Goal: Information Seeking & Learning: Learn about a topic

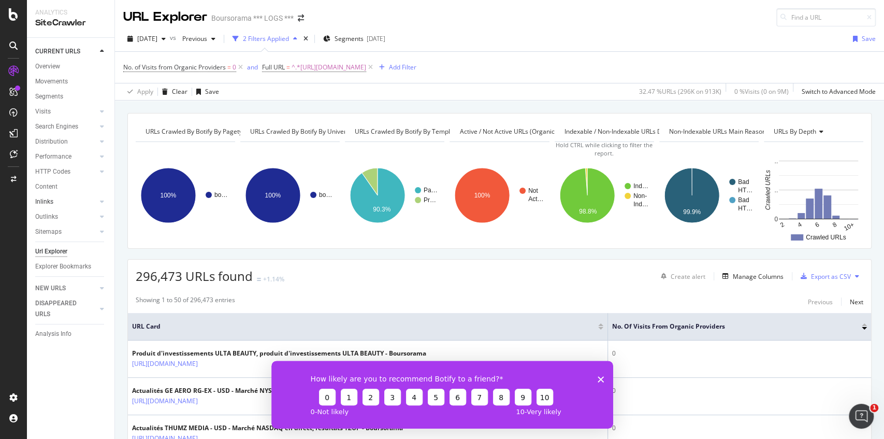
click at [53, 204] on link "Inlinks" at bounding box center [66, 201] width 62 height 11
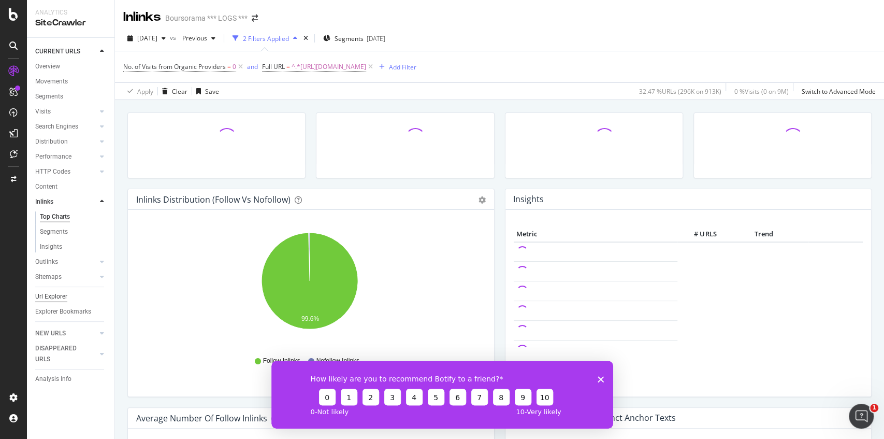
click at [58, 299] on div "Url Explorer" at bounding box center [51, 296] width 32 height 11
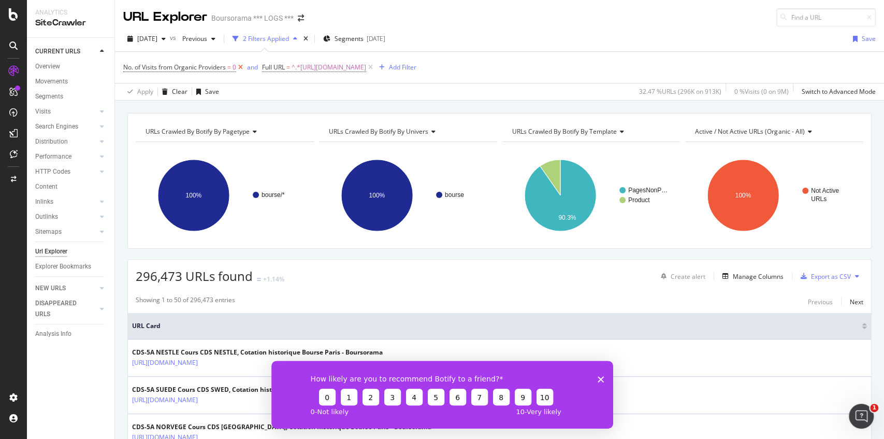
click at [243, 66] on icon at bounding box center [240, 67] width 9 height 10
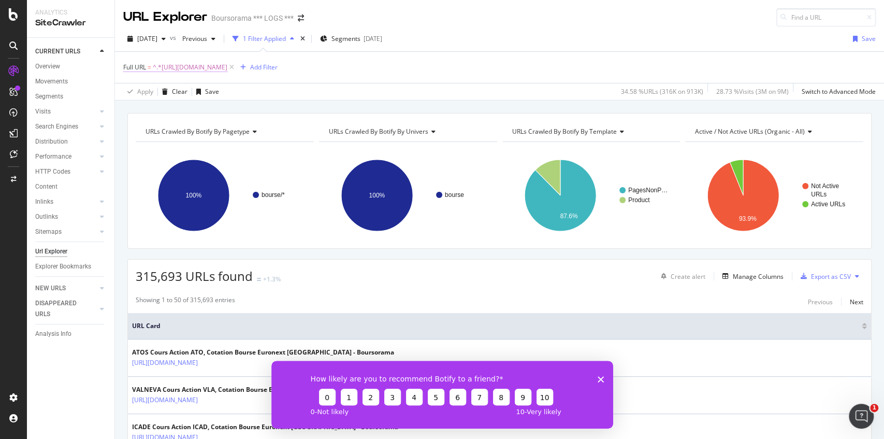
click at [227, 70] on span "^.*[URL][DOMAIN_NAME]" at bounding box center [190, 67] width 75 height 14
click at [188, 116] on input "[URL][DOMAIN_NAME]" at bounding box center [182, 109] width 98 height 17
click at [188, 115] on input "[URL][DOMAIN_NAME]" at bounding box center [182, 109] width 98 height 17
paste input "ntent/banque/pdf/eckert.pdf"
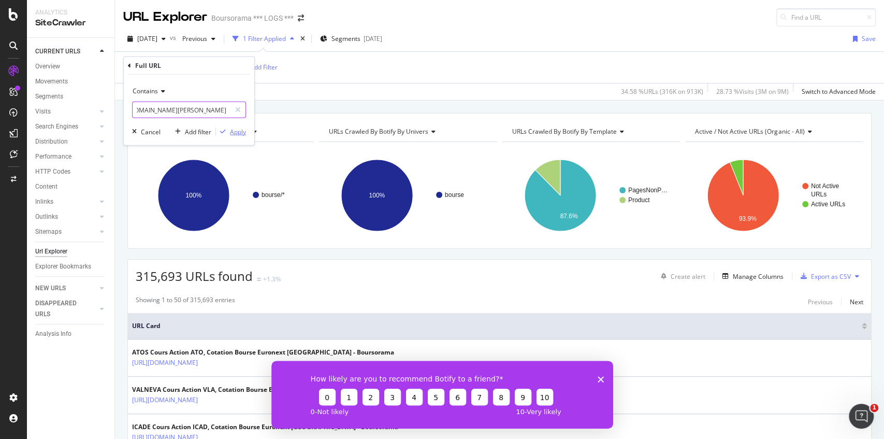
type input "[URL][DOMAIN_NAME][PERSON_NAME]"
click at [236, 128] on div "Apply" at bounding box center [238, 131] width 16 height 9
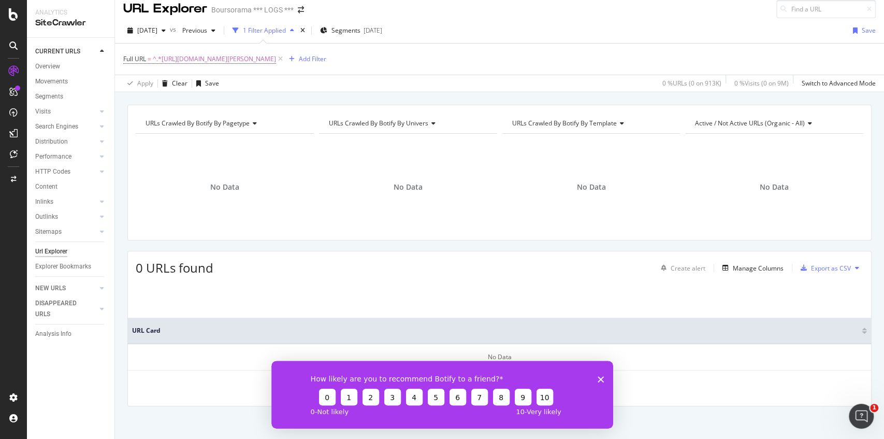
scroll to position [11, 0]
click at [598, 377] on polygon "Fermer l'enquête" at bounding box center [600, 378] width 6 height 6
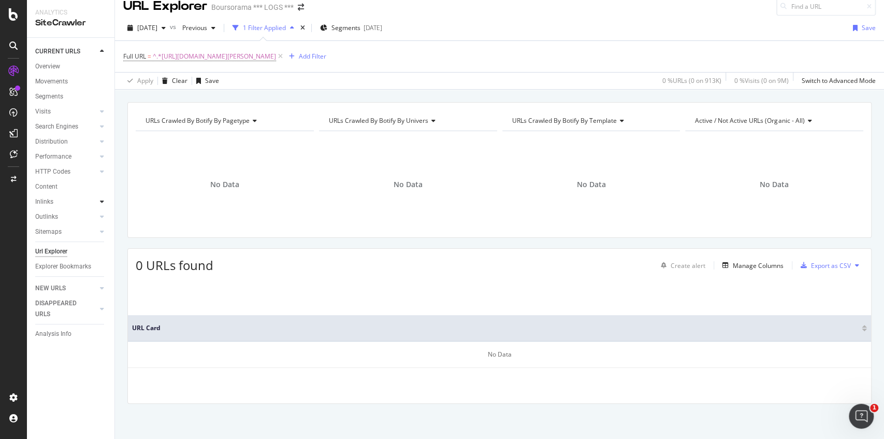
click at [101, 202] on icon at bounding box center [102, 201] width 4 height 6
click at [63, 250] on link "Insights" at bounding box center [73, 246] width 67 height 11
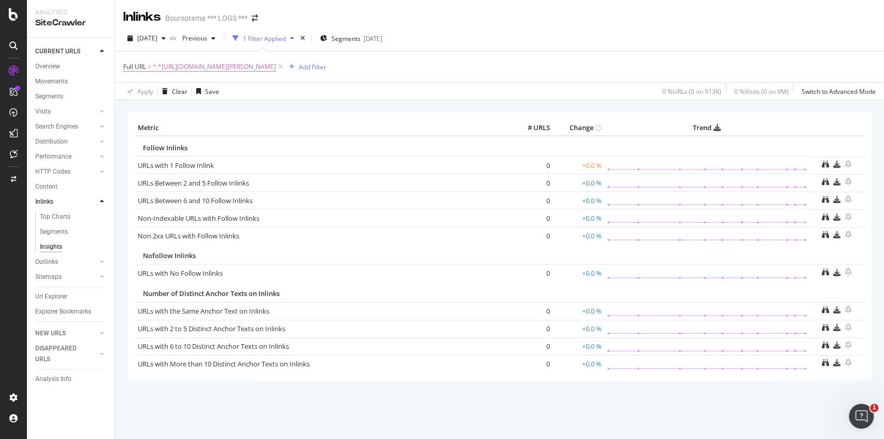
scroll to position [11, 0]
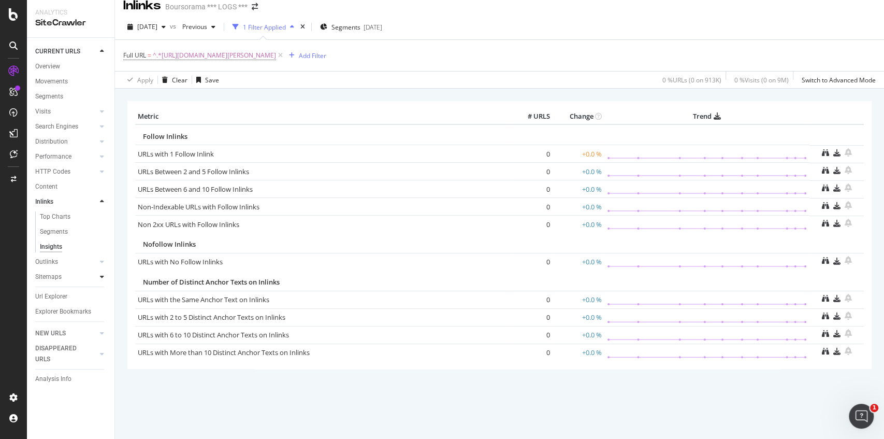
click at [102, 276] on icon at bounding box center [102, 276] width 4 height 6
click at [48, 233] on div "Sitemaps" at bounding box center [48, 231] width 26 height 11
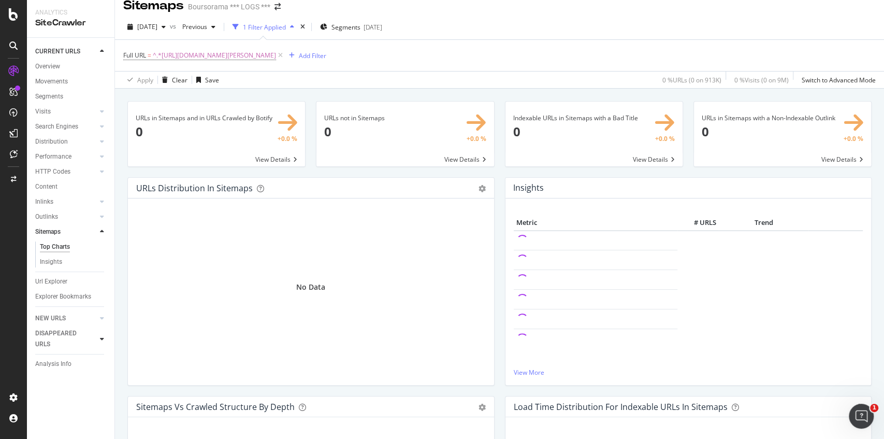
click at [100, 336] on icon at bounding box center [102, 339] width 4 height 6
click at [102, 86] on icon at bounding box center [102, 87] width 4 height 6
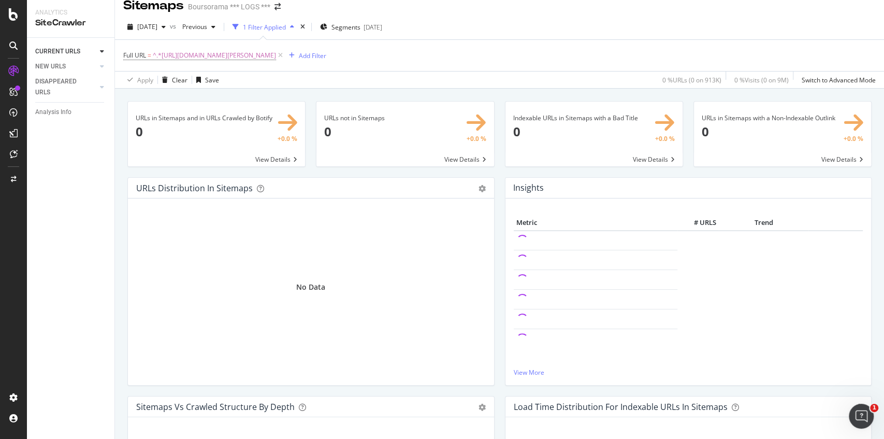
click at [99, 51] on div at bounding box center [102, 51] width 10 height 10
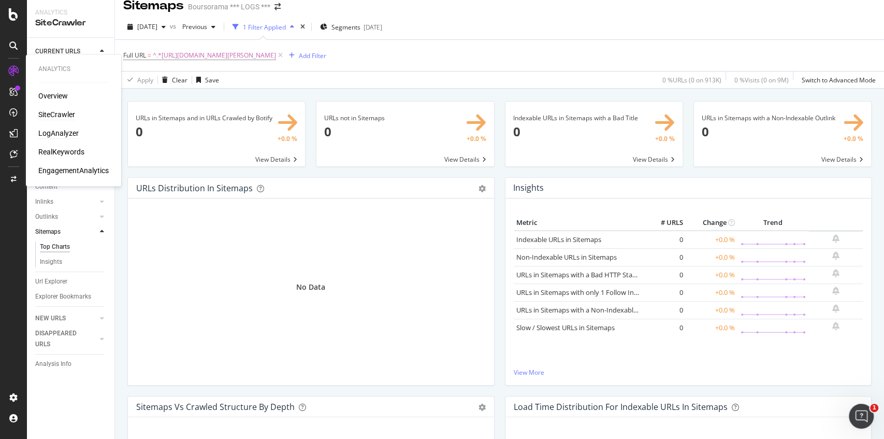
click at [68, 135] on div "LogAnalyzer" at bounding box center [58, 133] width 40 height 10
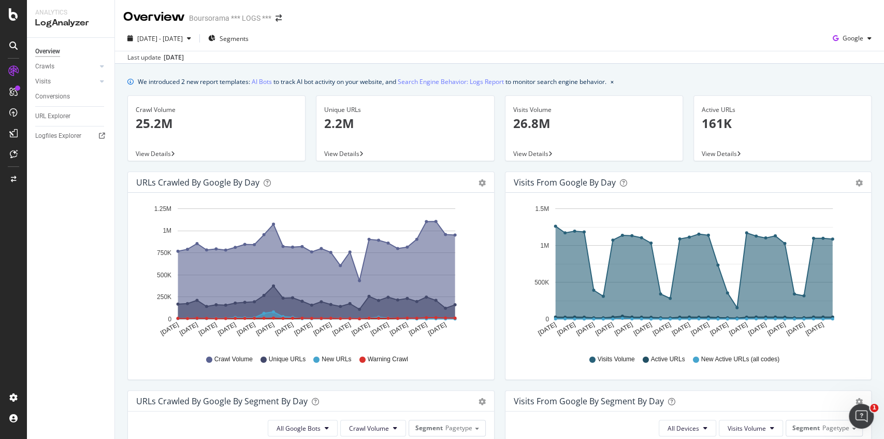
click at [391, 126] on p "2.2M" at bounding box center [405, 123] width 162 height 18
click at [340, 151] on span "View Details" at bounding box center [341, 153] width 35 height 9
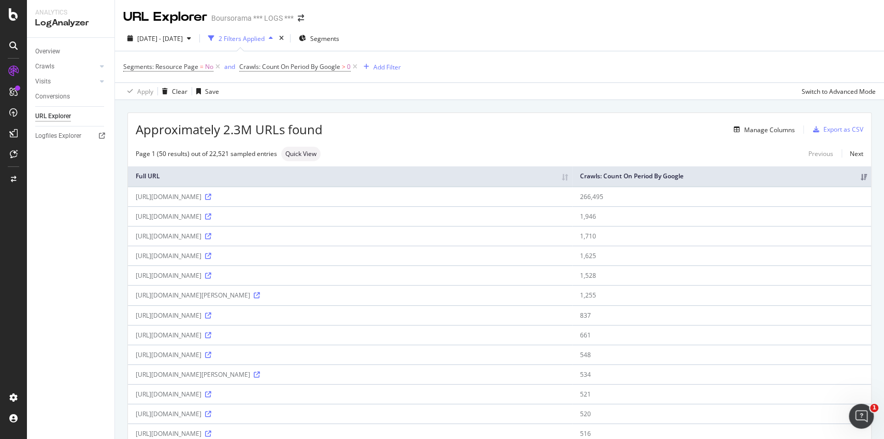
click at [386, 71] on div "Add Filter" at bounding box center [379, 66] width 41 height 11
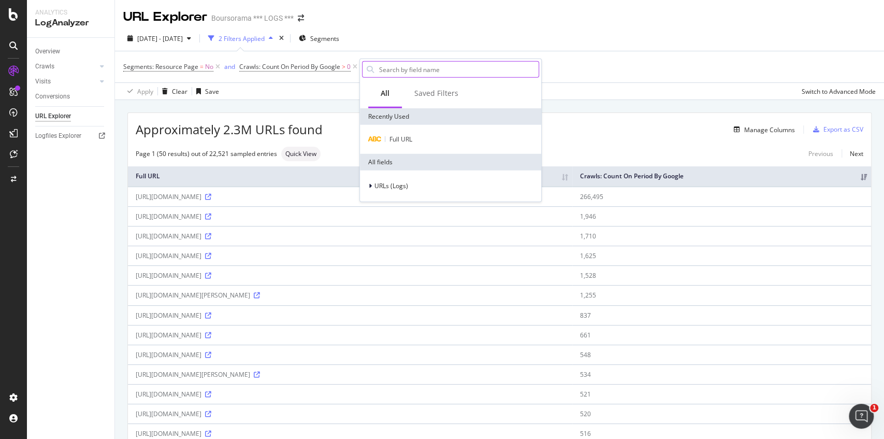
click at [443, 68] on input "text" at bounding box center [458, 70] width 161 height 16
click at [415, 135] on div "Full URL" at bounding box center [450, 139] width 177 height 12
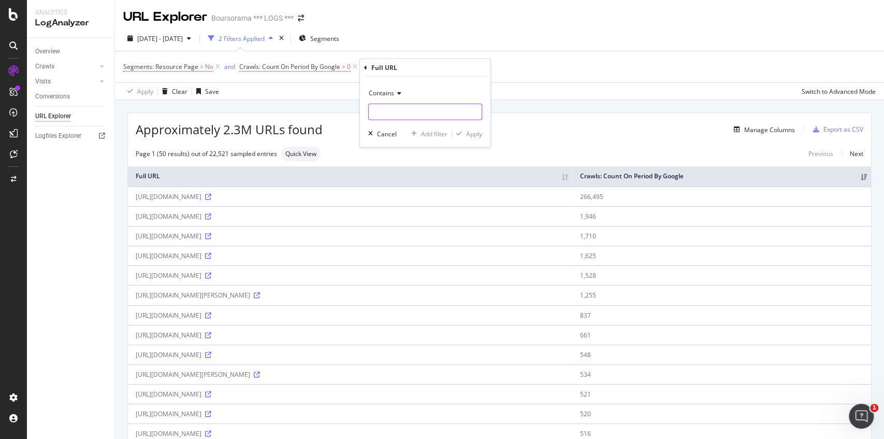
paste input "[URL][DOMAIN_NAME][PERSON_NAME]"
type input "[URL][DOMAIN_NAME][PERSON_NAME]"
click at [472, 136] on div "Apply" at bounding box center [474, 133] width 16 height 9
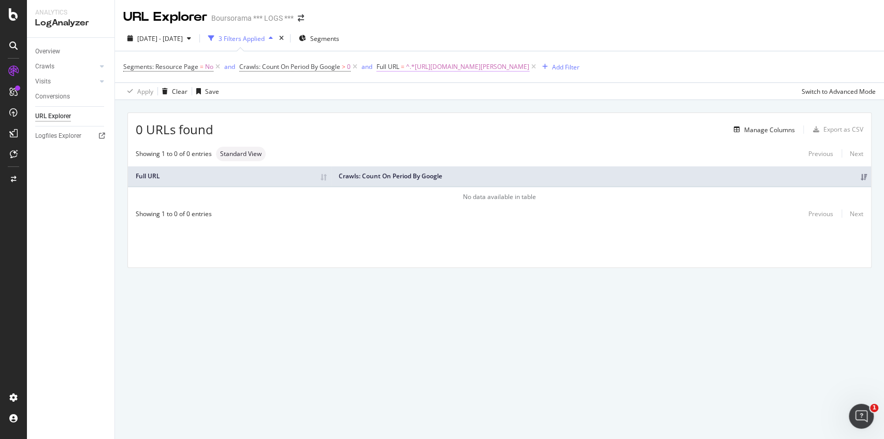
click at [529, 69] on span "^.*[URL][DOMAIN_NAME][PERSON_NAME]" at bounding box center [467, 67] width 123 height 14
click at [491, 111] on icon at bounding box center [491, 109] width 6 height 7
click at [456, 115] on input "text" at bounding box center [442, 109] width 113 height 17
paste input "[URL][DOMAIN_NAME]"
type input "[URL][DOMAIN_NAME]"
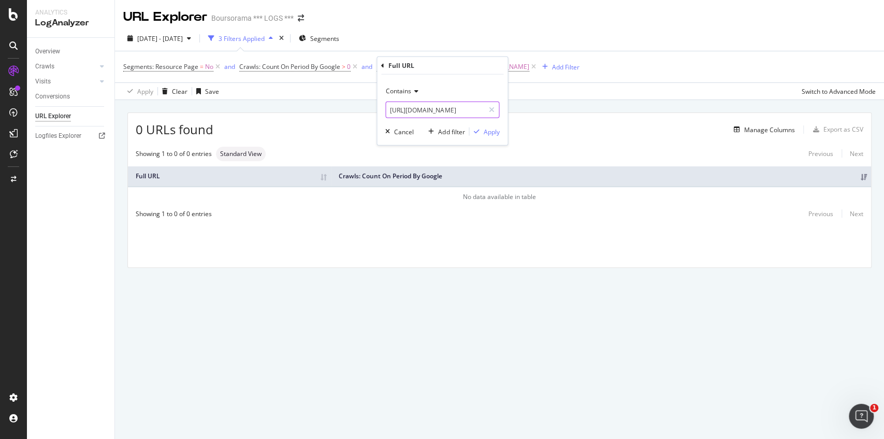
scroll to position [0, 522]
click at [482, 128] on div "button" at bounding box center [476, 131] width 14 height 6
